Goal: Transaction & Acquisition: Purchase product/service

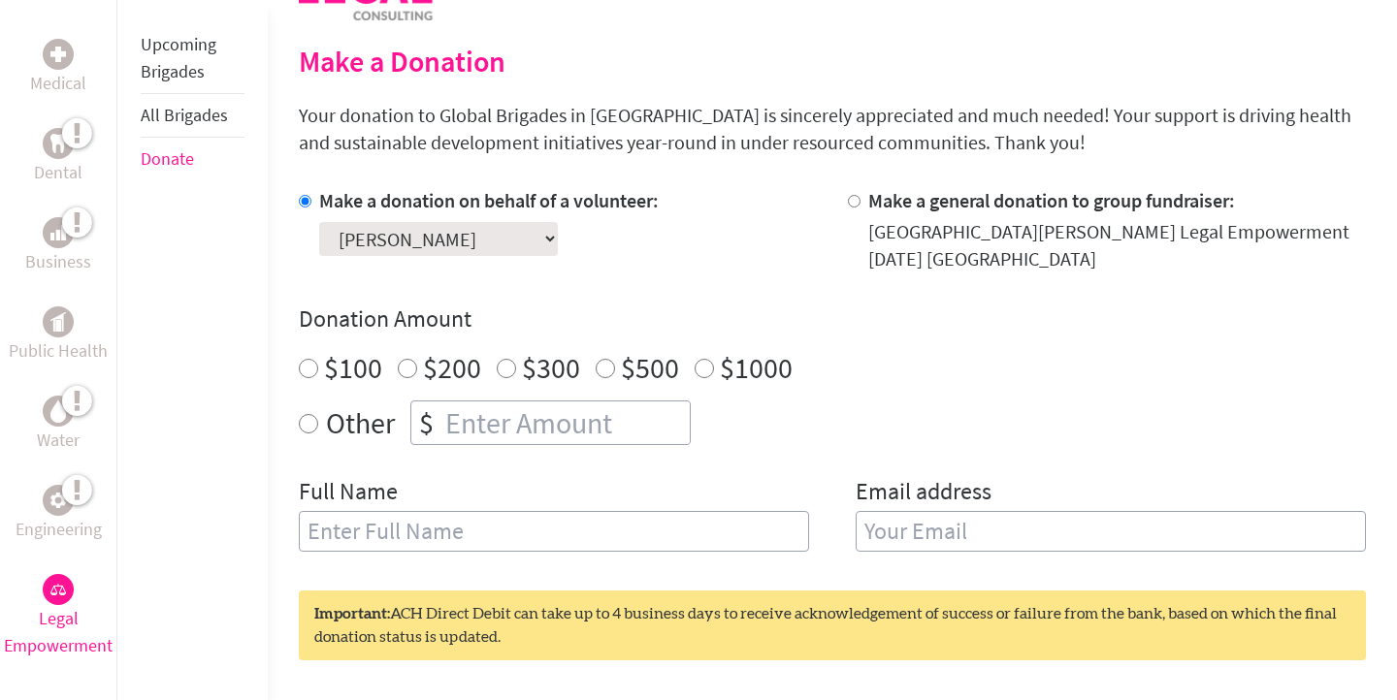
scroll to position [487, 0]
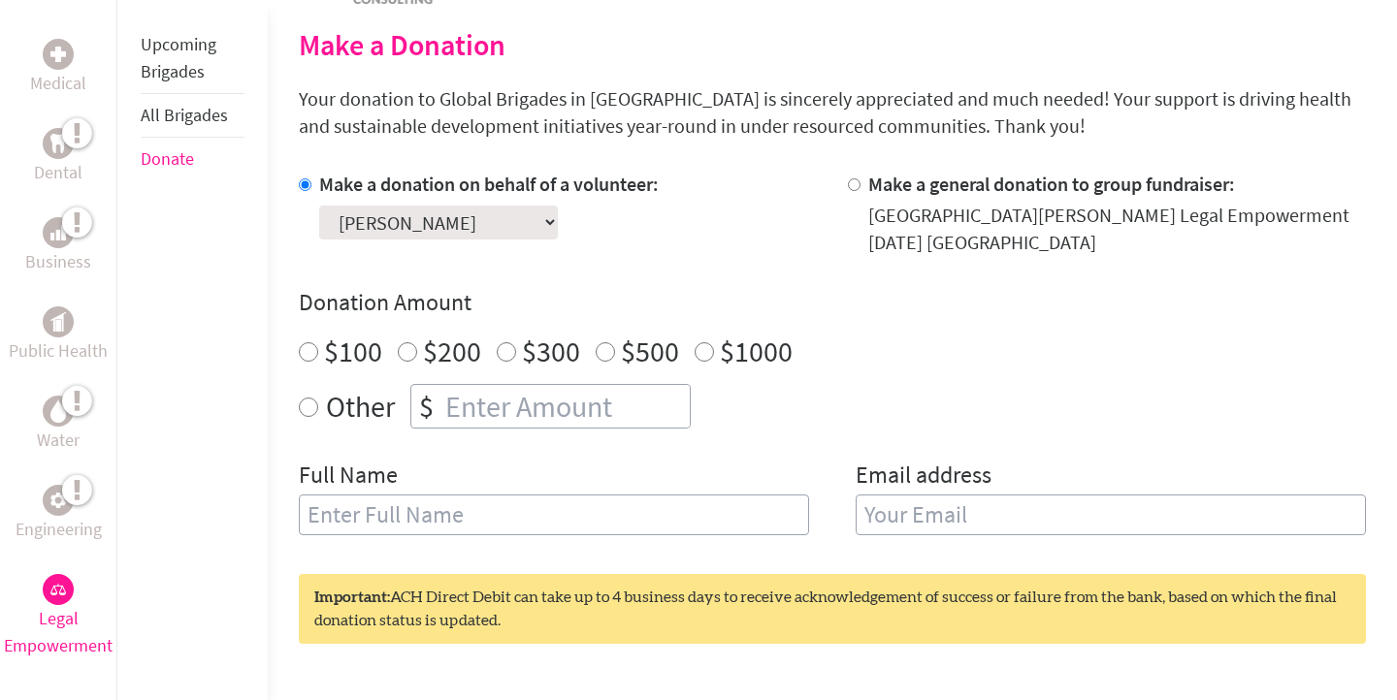
click at [405, 349] on input "$200" at bounding box center [407, 351] width 19 height 19
radio input "true"
click at [363, 518] on input "text" at bounding box center [554, 515] width 510 height 41
type input "[PERSON_NAME]"
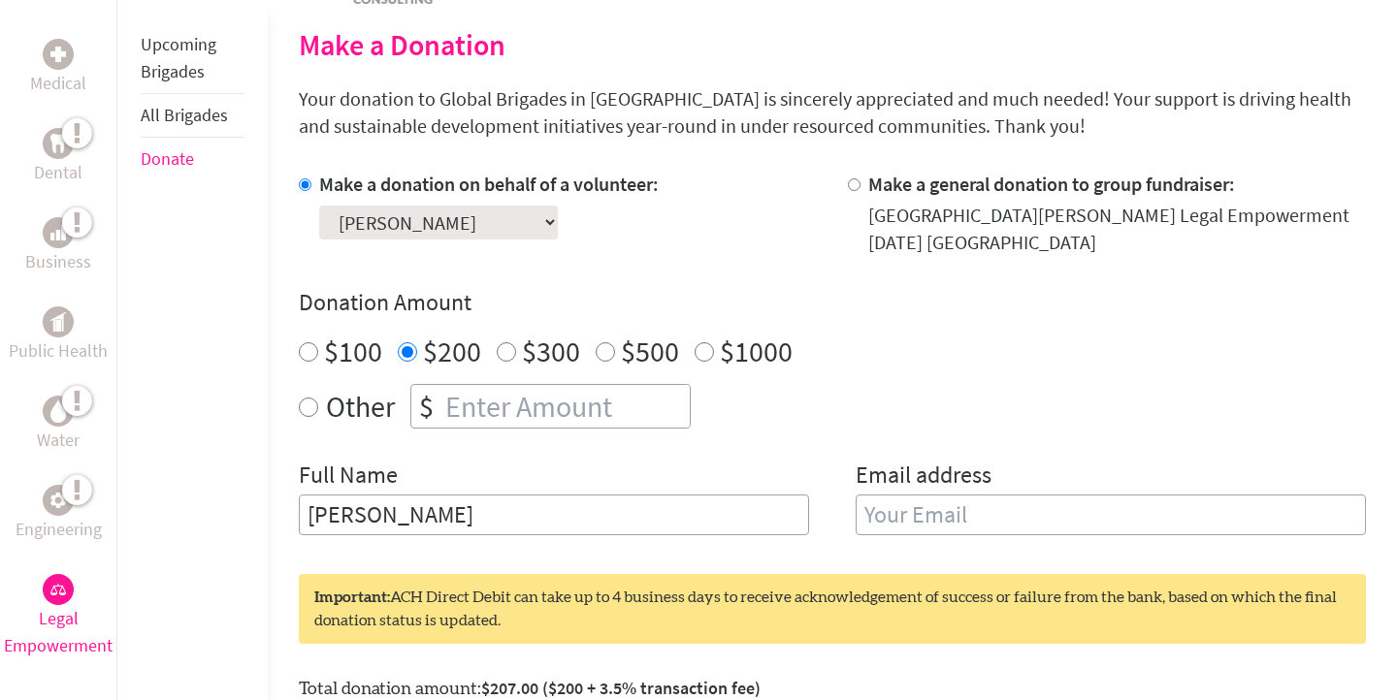
type input "[EMAIL_ADDRESS][DOMAIN_NAME]"
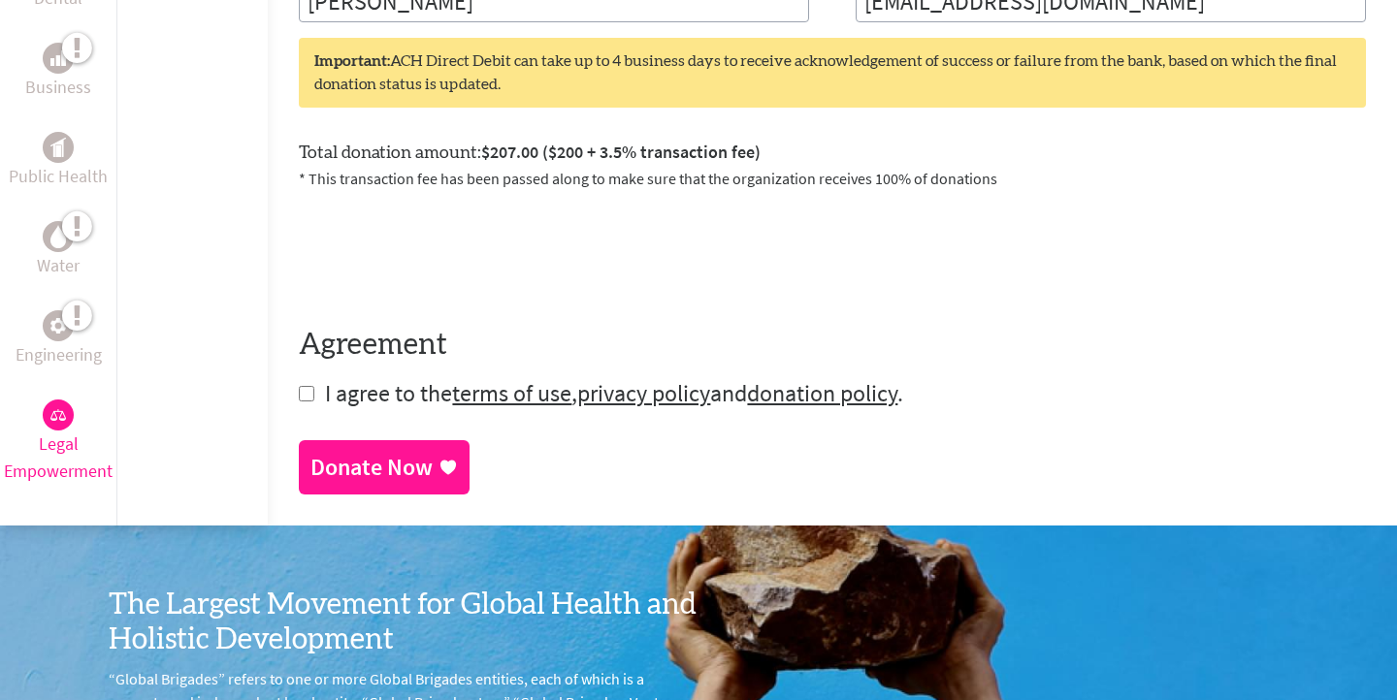
scroll to position [1083, 0]
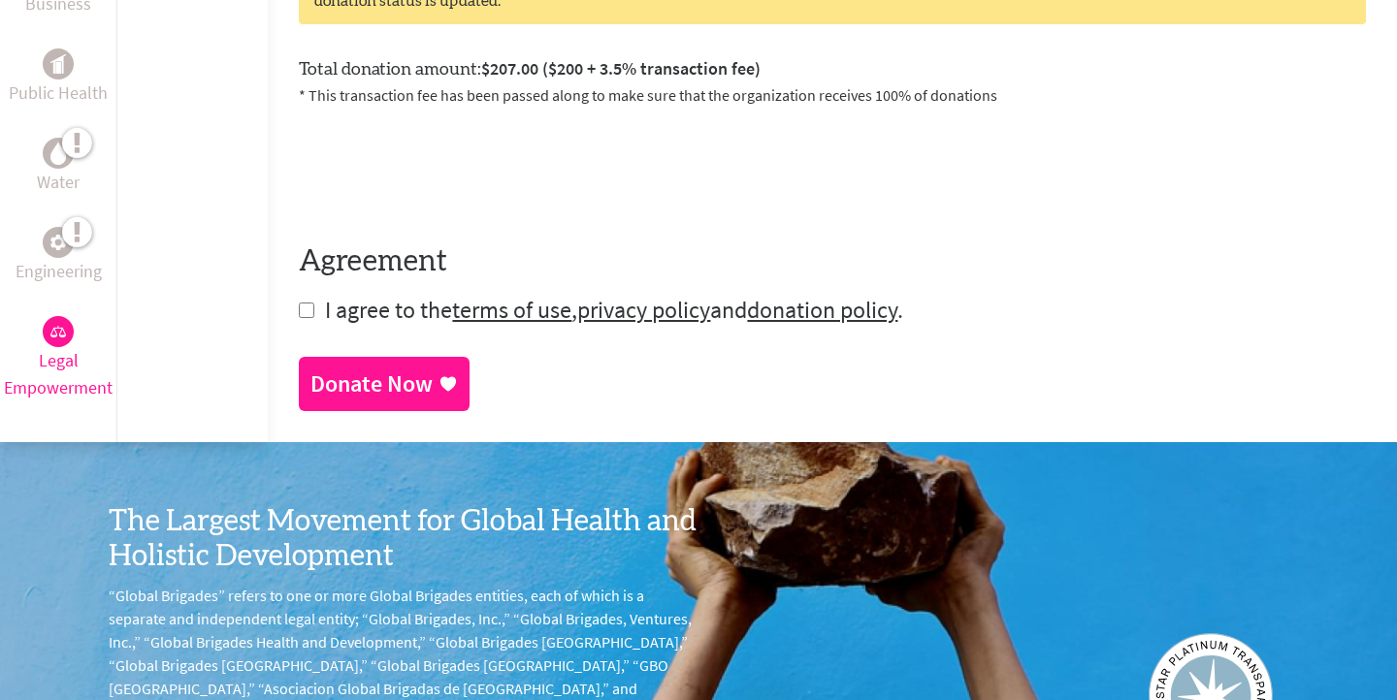
click at [305, 312] on input "checkbox" at bounding box center [307, 311] width 16 height 16
checkbox input "true"
click at [373, 393] on div "Donate Now" at bounding box center [371, 386] width 122 height 31
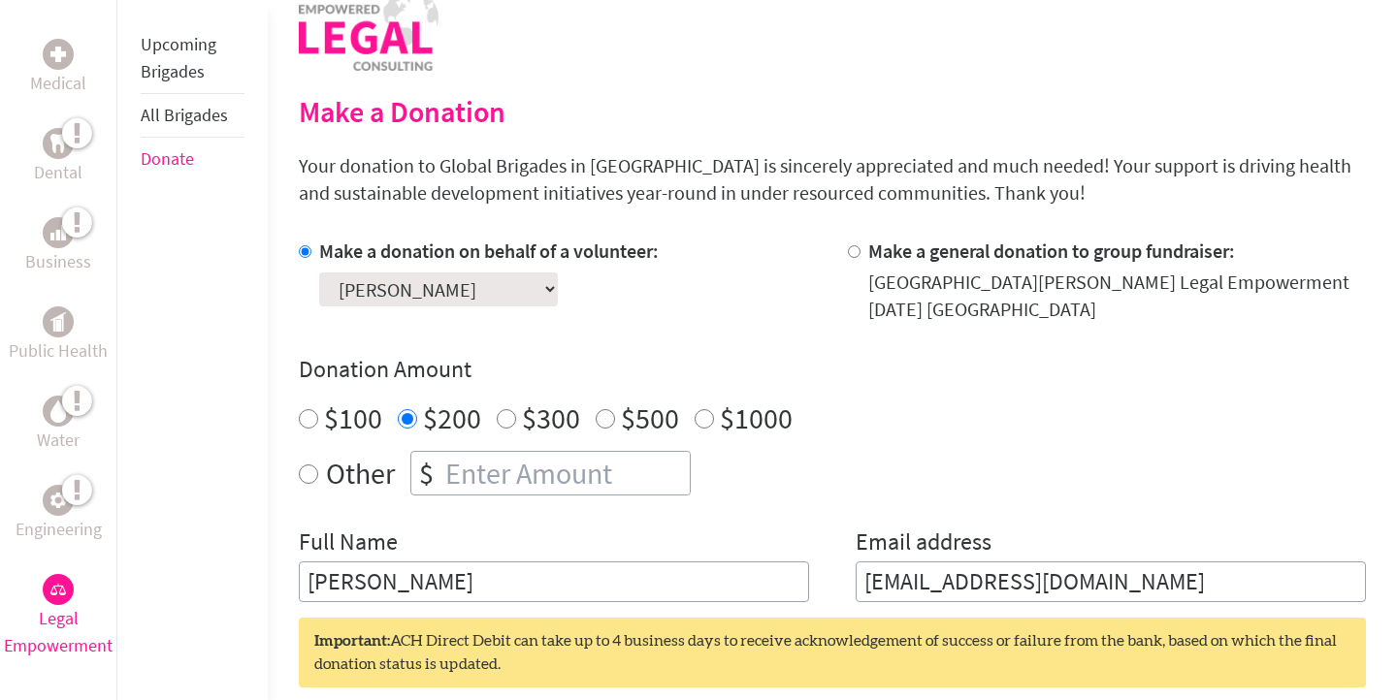
scroll to position [575, 0]
